Goal: Navigation & Orientation: Find specific page/section

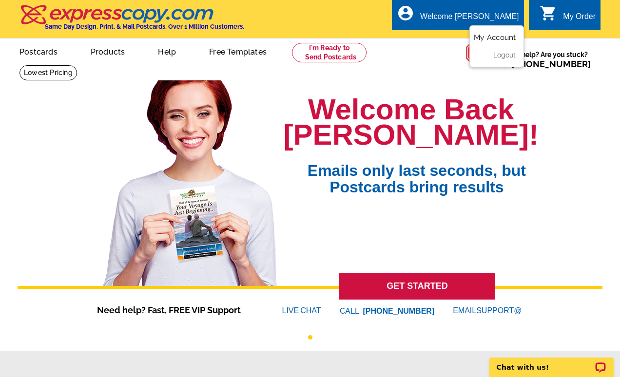
click at [501, 37] on link "My Account" at bounding box center [495, 37] width 42 height 9
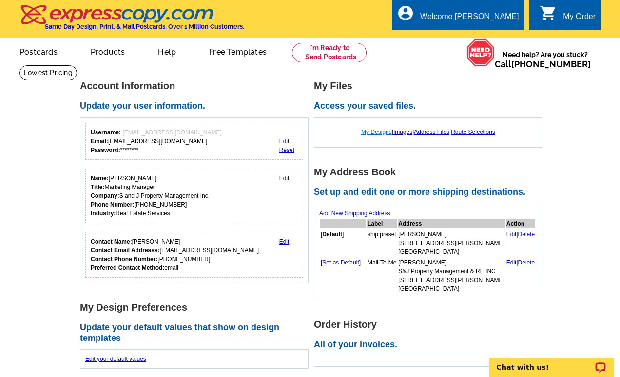
click at [368, 131] on link "My Designs" at bounding box center [376, 132] width 31 height 7
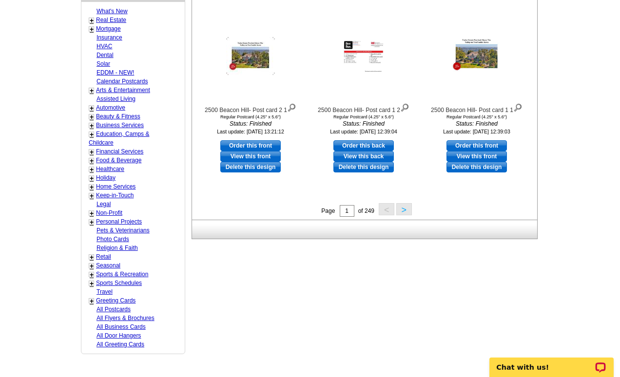
scroll to position [390, 0]
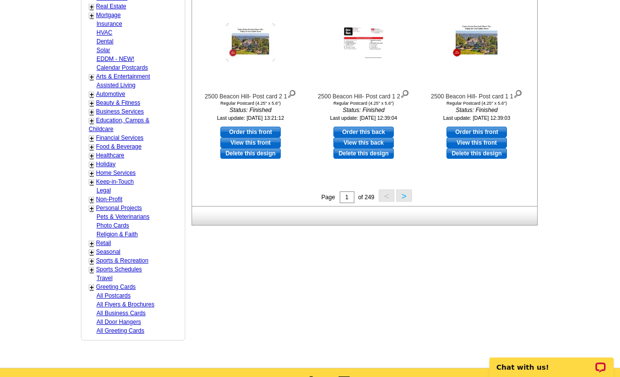
click at [401, 195] on button ">" at bounding box center [404, 196] width 16 height 12
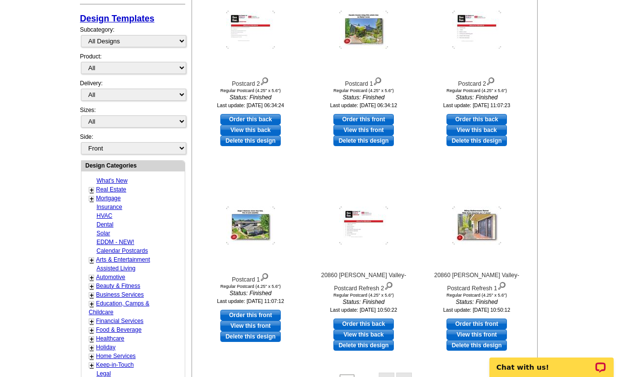
scroll to position [290, 0]
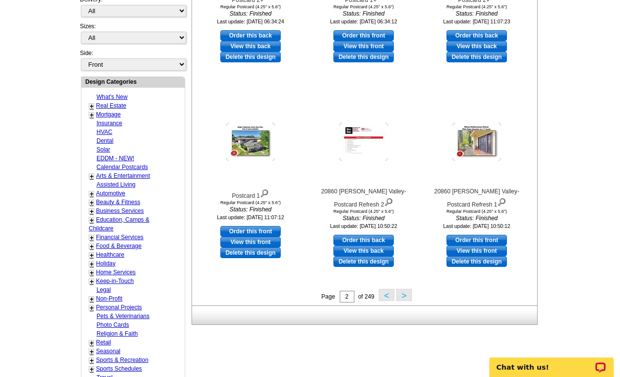
click at [408, 297] on button ">" at bounding box center [404, 295] width 16 height 12
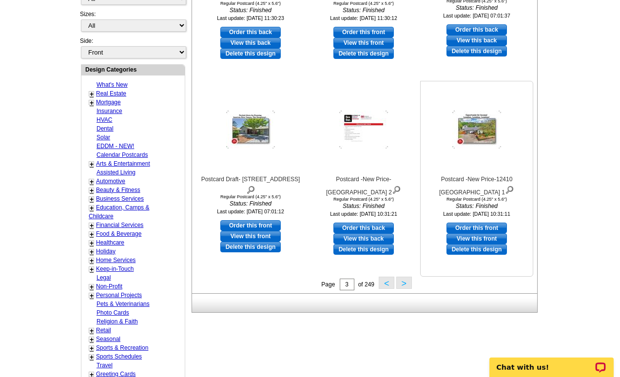
scroll to position [339, 0]
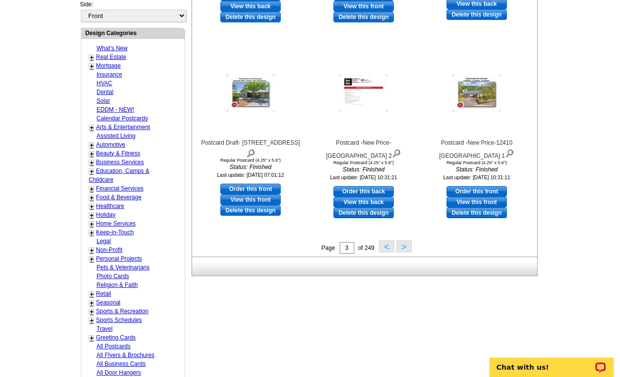
click at [408, 246] on button ">" at bounding box center [404, 246] width 16 height 12
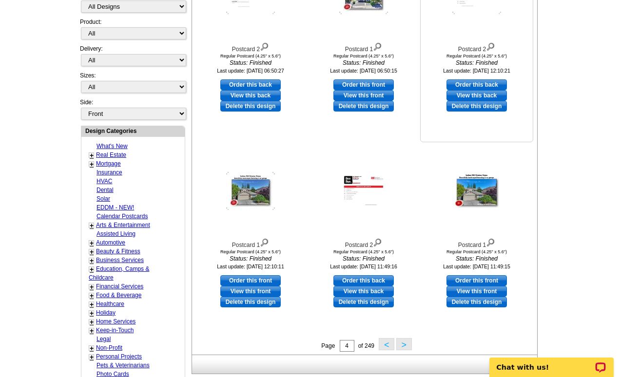
scroll to position [242, 0]
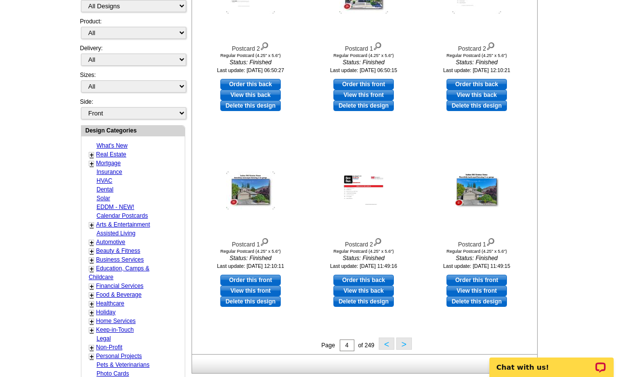
click at [401, 345] on button ">" at bounding box center [404, 344] width 16 height 12
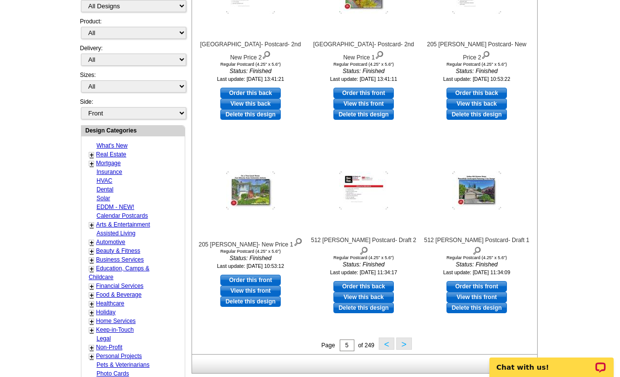
click at [402, 345] on button ">" at bounding box center [404, 344] width 16 height 12
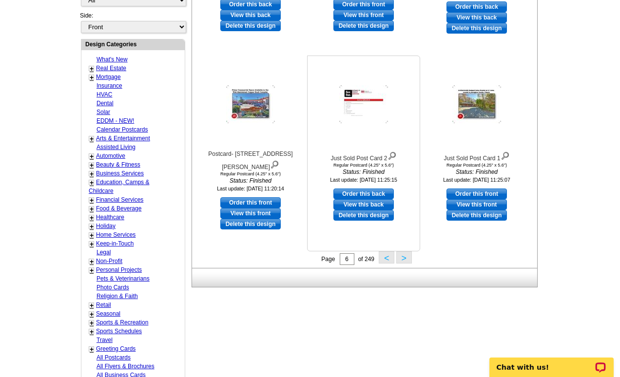
scroll to position [339, 0]
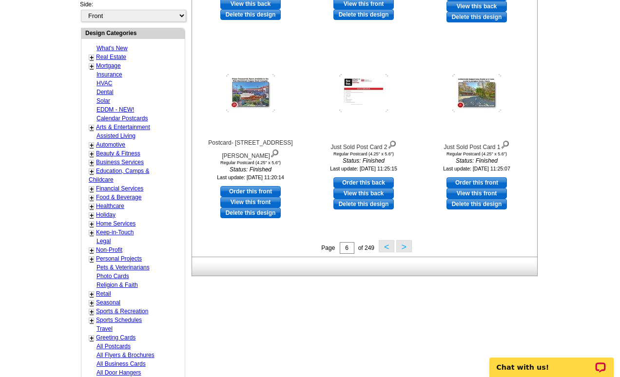
click at [403, 249] on button ">" at bounding box center [404, 246] width 16 height 12
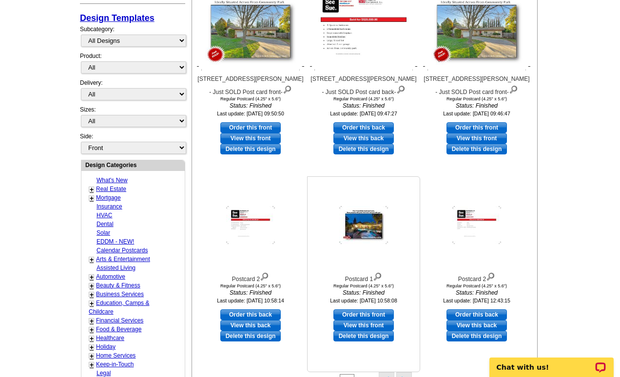
scroll to position [290, 0]
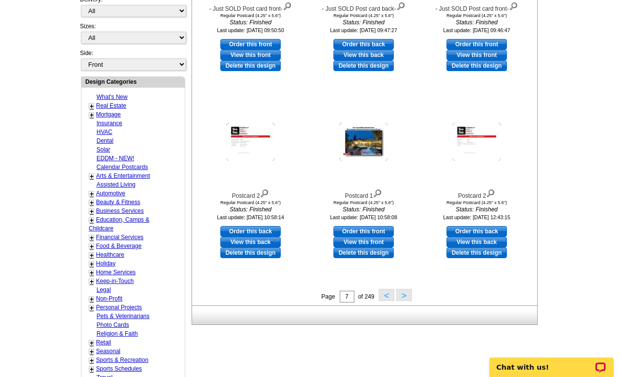
click at [402, 296] on button ">" at bounding box center [404, 295] width 16 height 12
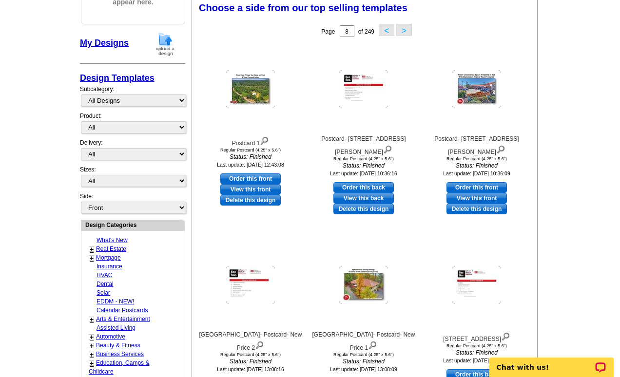
scroll to position [144, 0]
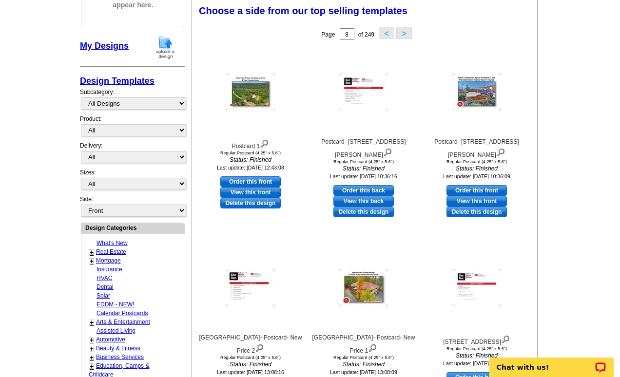
click at [388, 37] on button "<" at bounding box center [387, 33] width 16 height 12
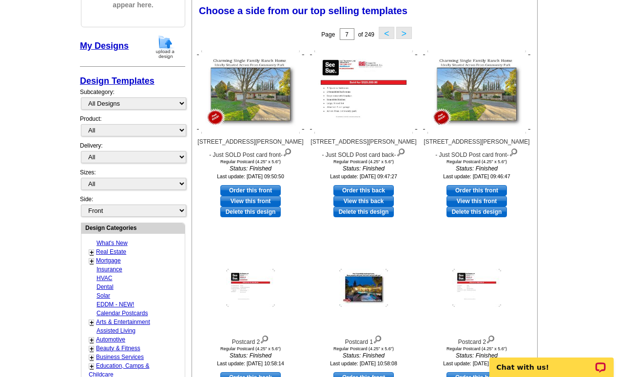
click at [382, 32] on button "<" at bounding box center [387, 33] width 16 height 12
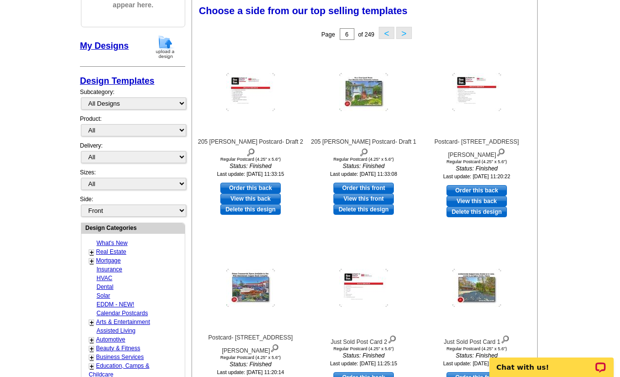
click at [382, 32] on button "<" at bounding box center [387, 33] width 16 height 12
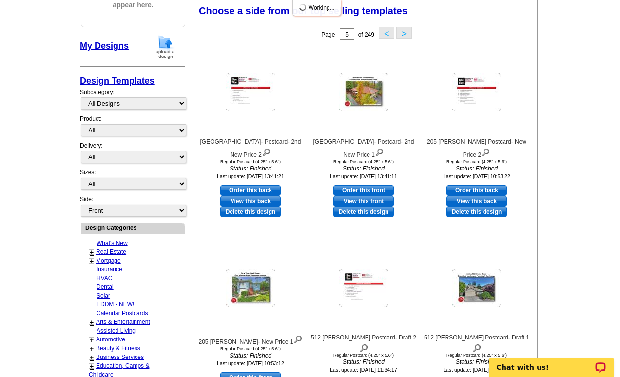
click at [382, 32] on button "<" at bounding box center [387, 33] width 16 height 12
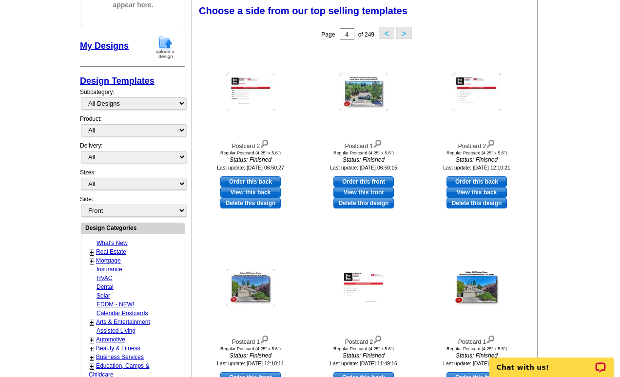
click at [382, 32] on button "<" at bounding box center [387, 33] width 16 height 12
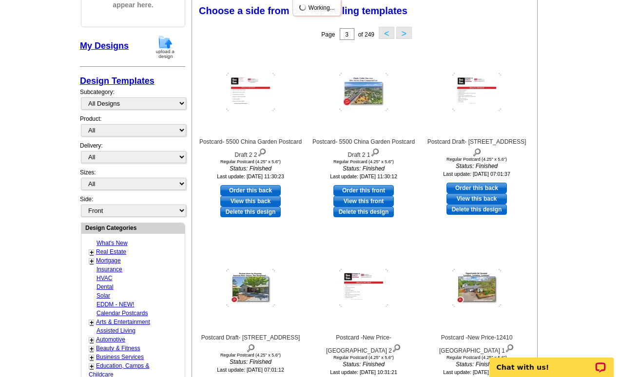
click at [382, 32] on button "<" at bounding box center [387, 33] width 16 height 12
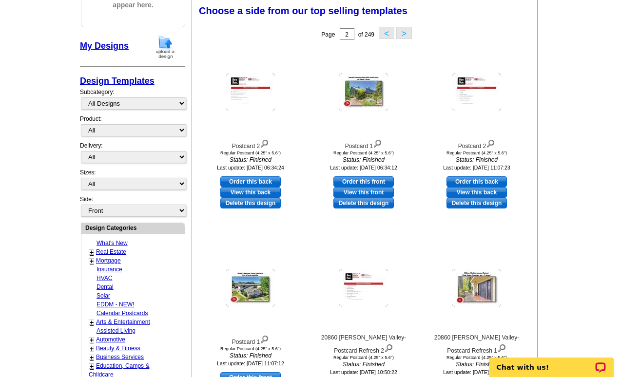
click at [382, 32] on button "<" at bounding box center [387, 33] width 16 height 12
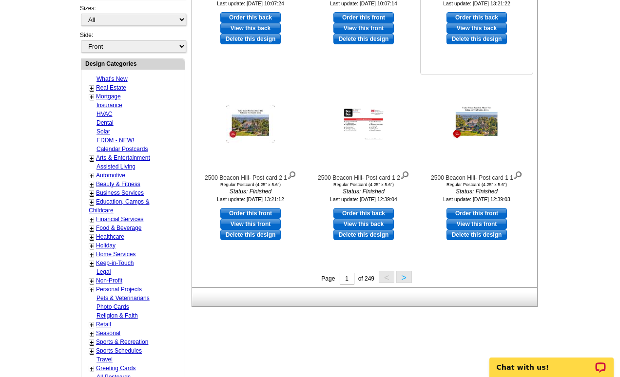
scroll to position [341, 0]
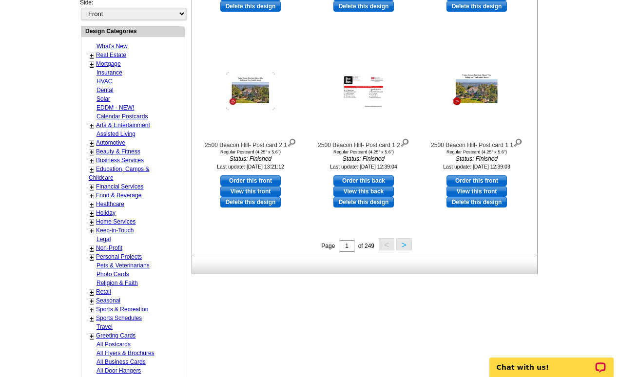
drag, startPoint x: 406, startPoint y: 242, endPoint x: 397, endPoint y: 239, distance: 9.9
click at [403, 243] on button ">" at bounding box center [404, 244] width 16 height 12
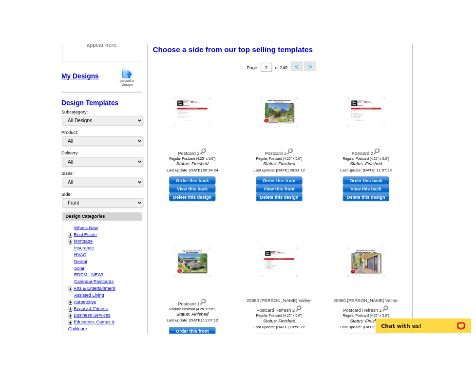
scroll to position [144, 0]
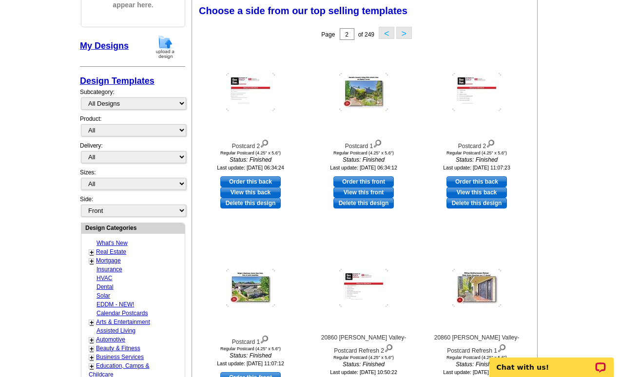
click at [405, 32] on button ">" at bounding box center [404, 33] width 16 height 12
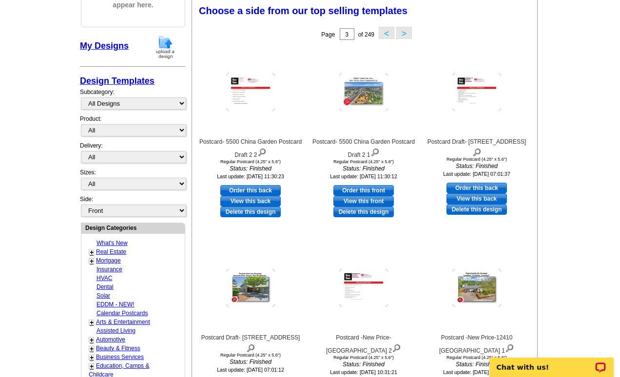
click at [405, 32] on button ">" at bounding box center [404, 33] width 16 height 12
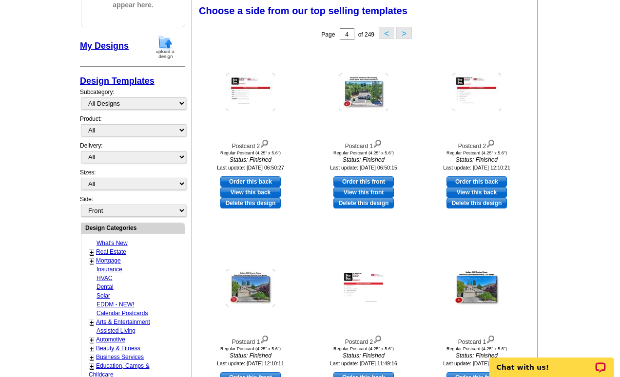
click at [405, 32] on button ">" at bounding box center [404, 33] width 16 height 12
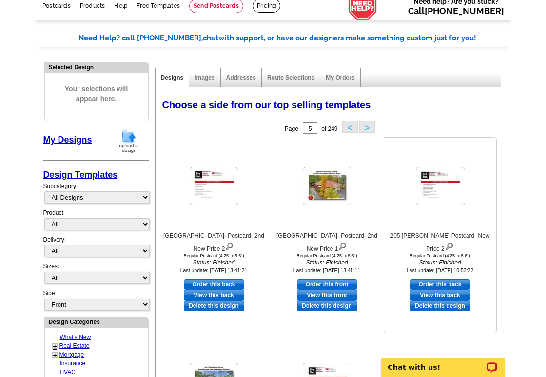
scroll to position [0, 0]
